Goal: Navigation & Orientation: Go to known website

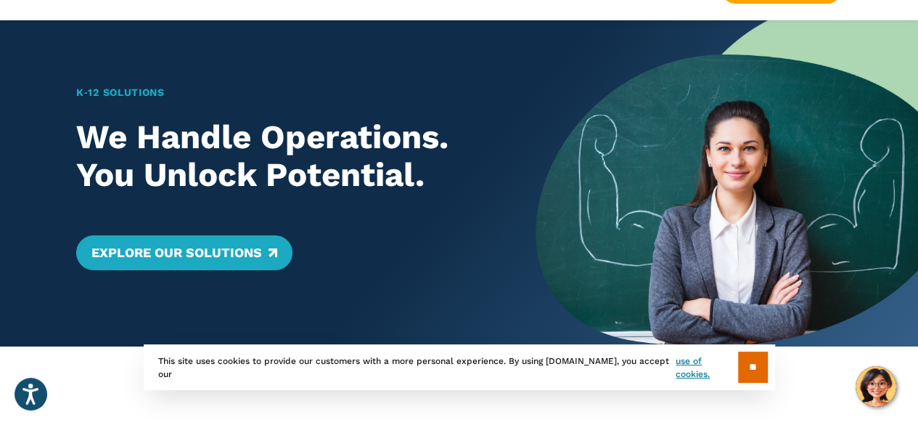
scroll to position [145, 0]
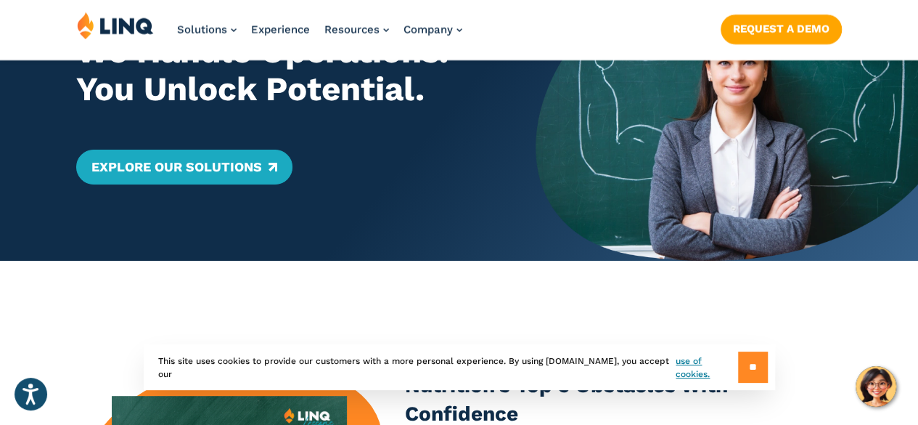
click at [752, 361] on input "**" at bounding box center [753, 366] width 30 height 31
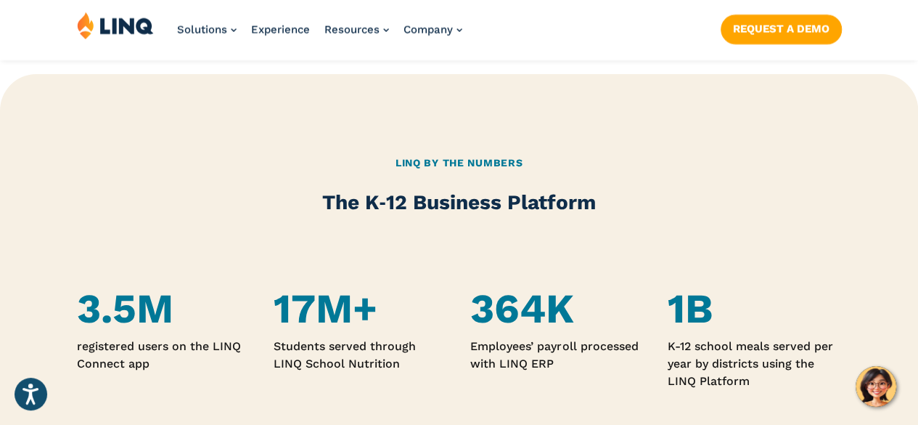
scroll to position [726, 0]
